Goal: Go to known website: Access a specific website the user already knows

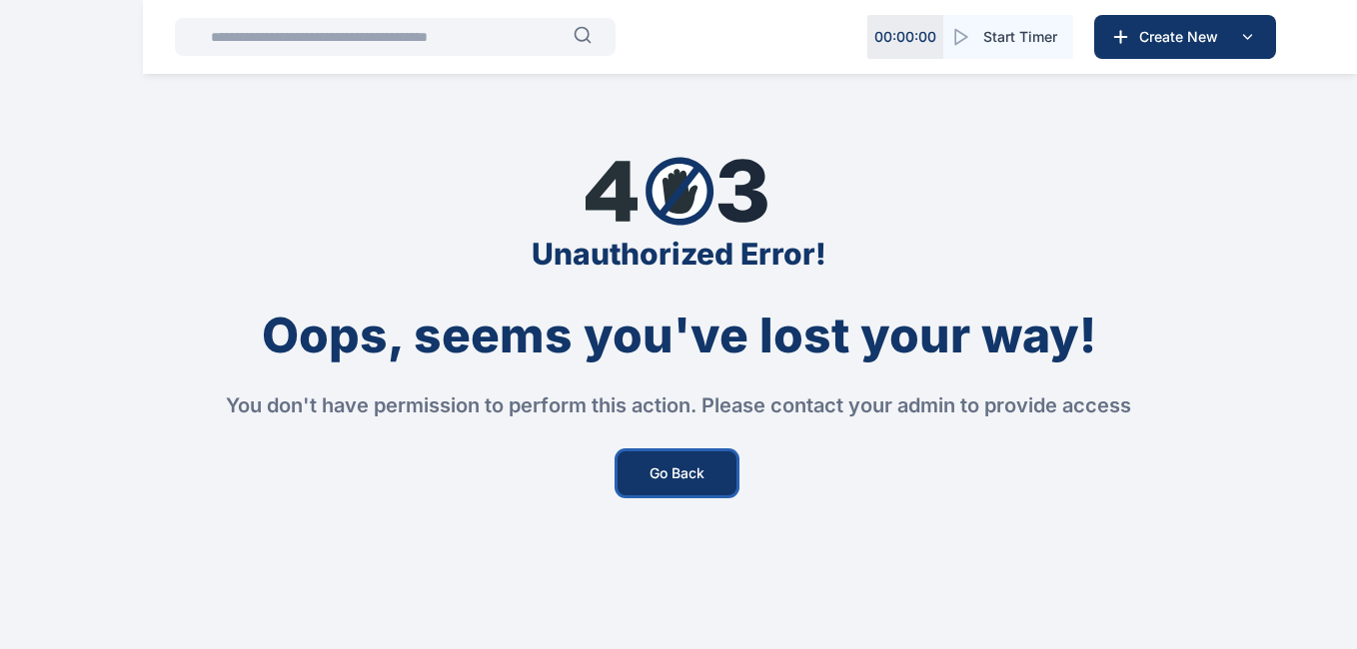
click at [662, 473] on button "Go Back" at bounding box center [676, 474] width 119 height 44
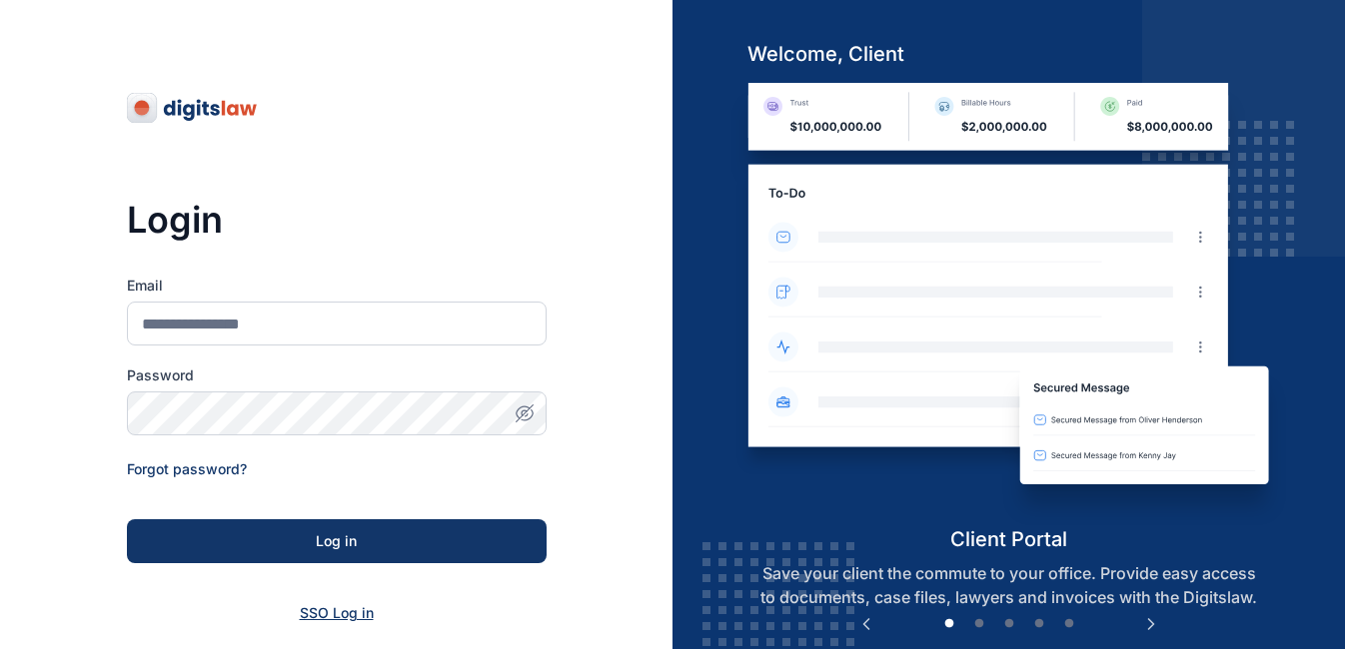
click at [359, 620] on span "SSO Log in" at bounding box center [337, 612] width 74 height 17
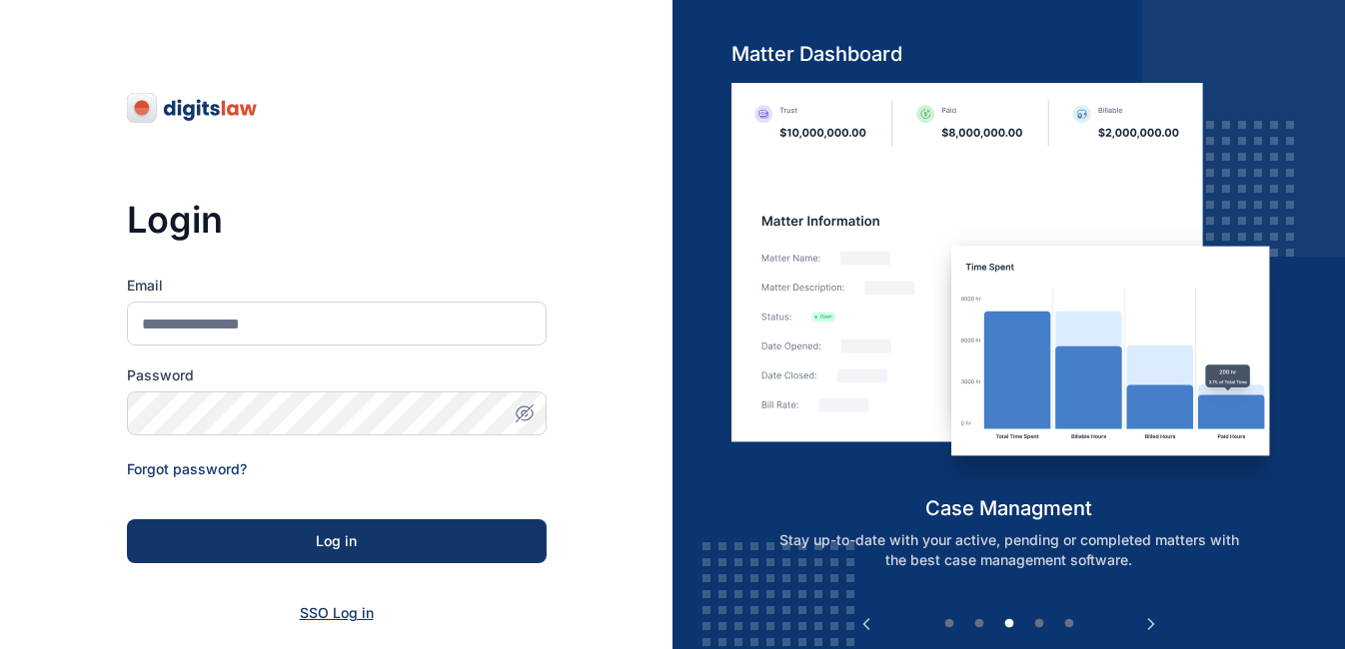
scroll to position [262, 0]
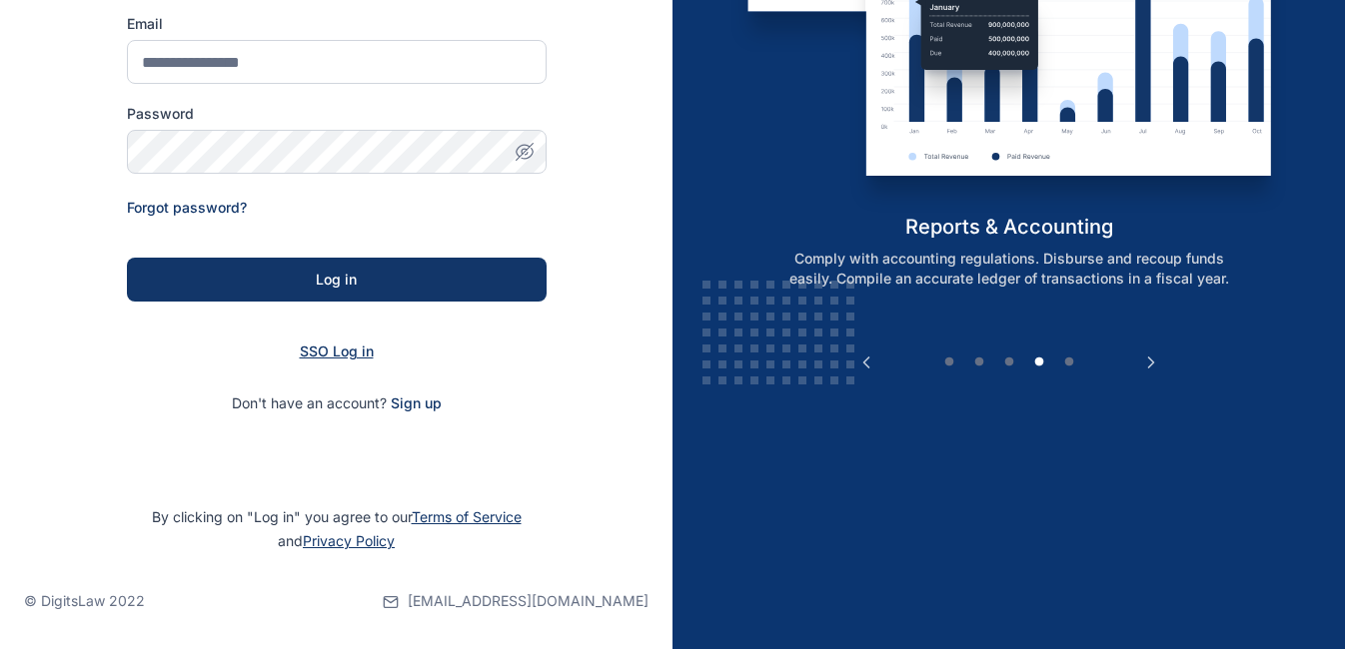
click at [356, 357] on span "SSO Log in" at bounding box center [337, 351] width 74 height 17
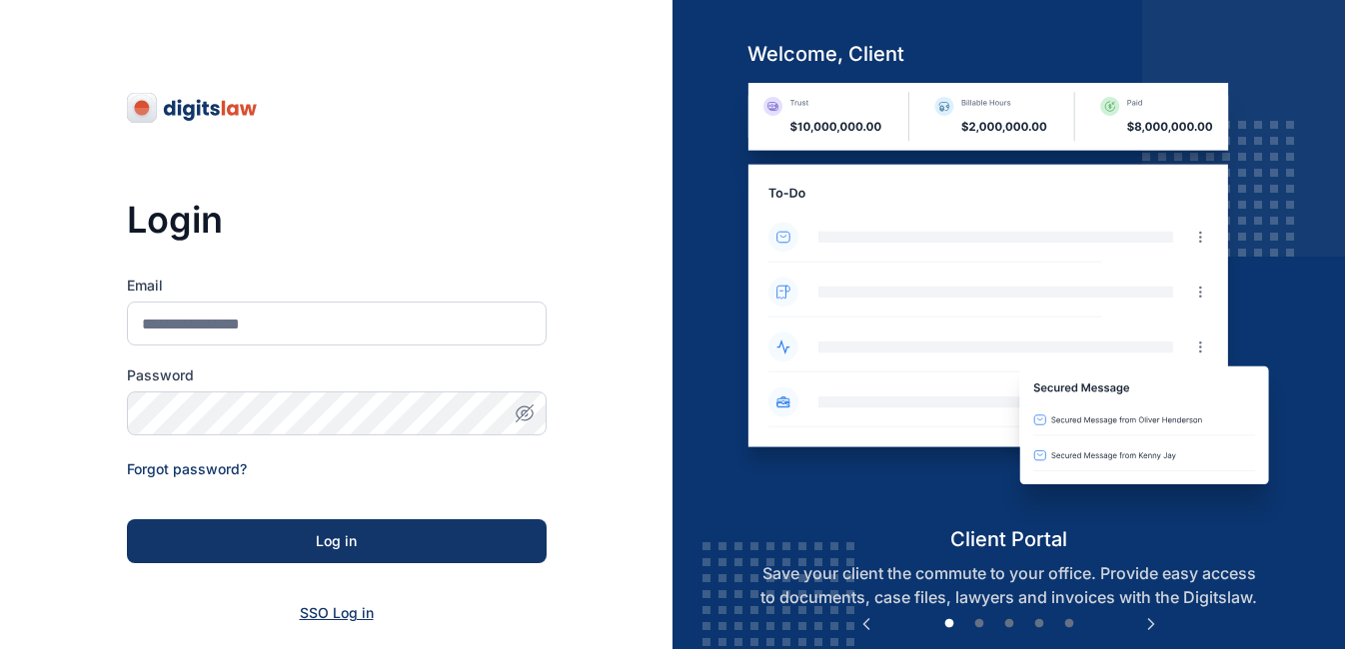
click at [318, 619] on span "SSO Log in" at bounding box center [337, 612] width 74 height 17
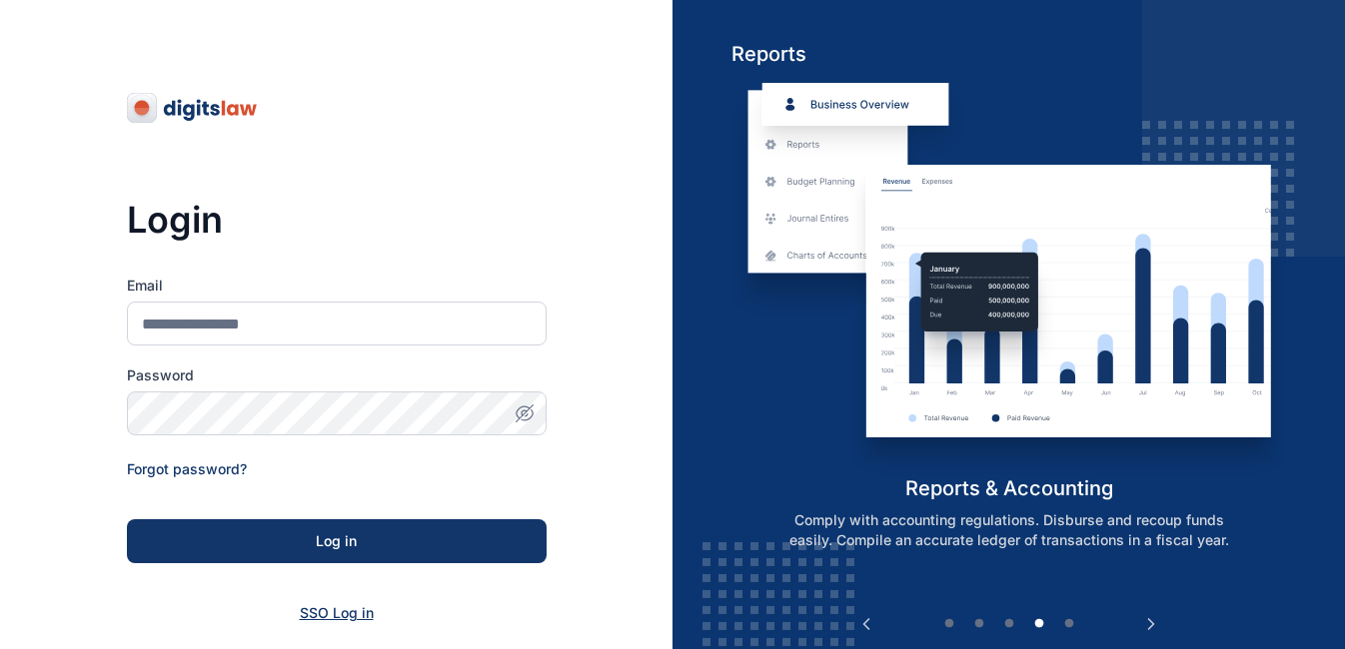
scroll to position [137, 0]
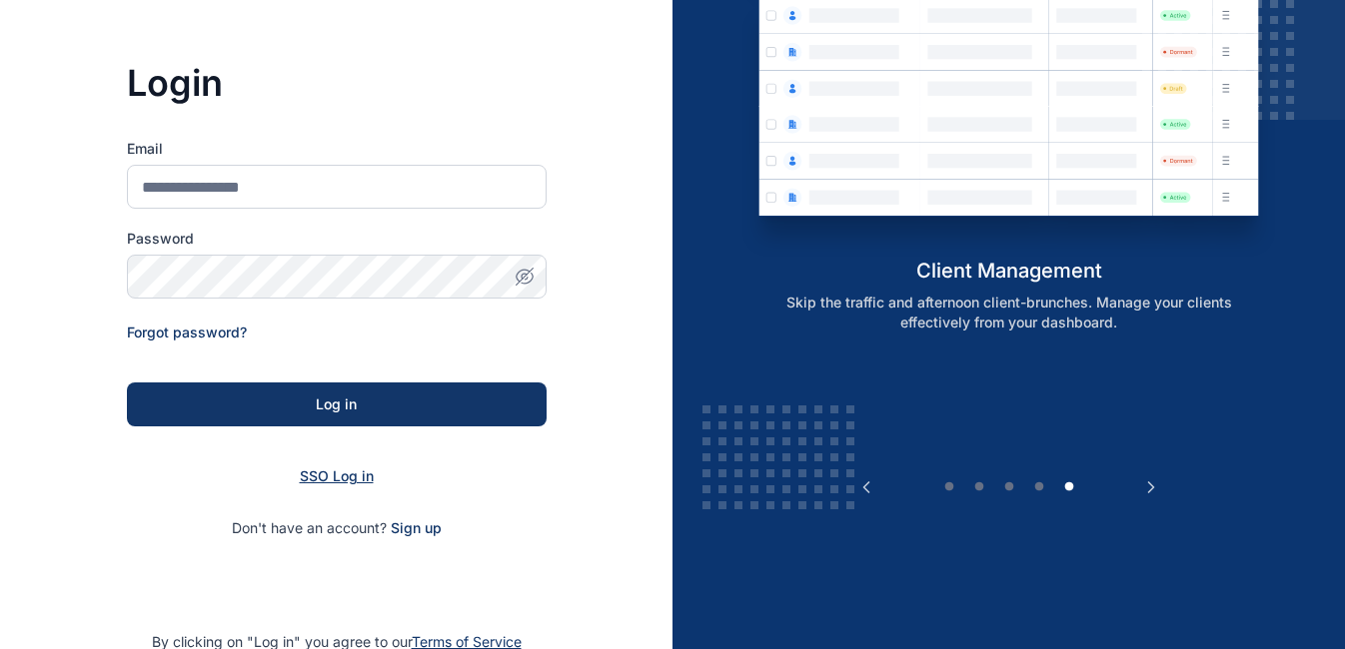
click at [325, 482] on span "SSO Log in" at bounding box center [337, 476] width 74 height 17
